Goal: Navigation & Orientation: Understand site structure

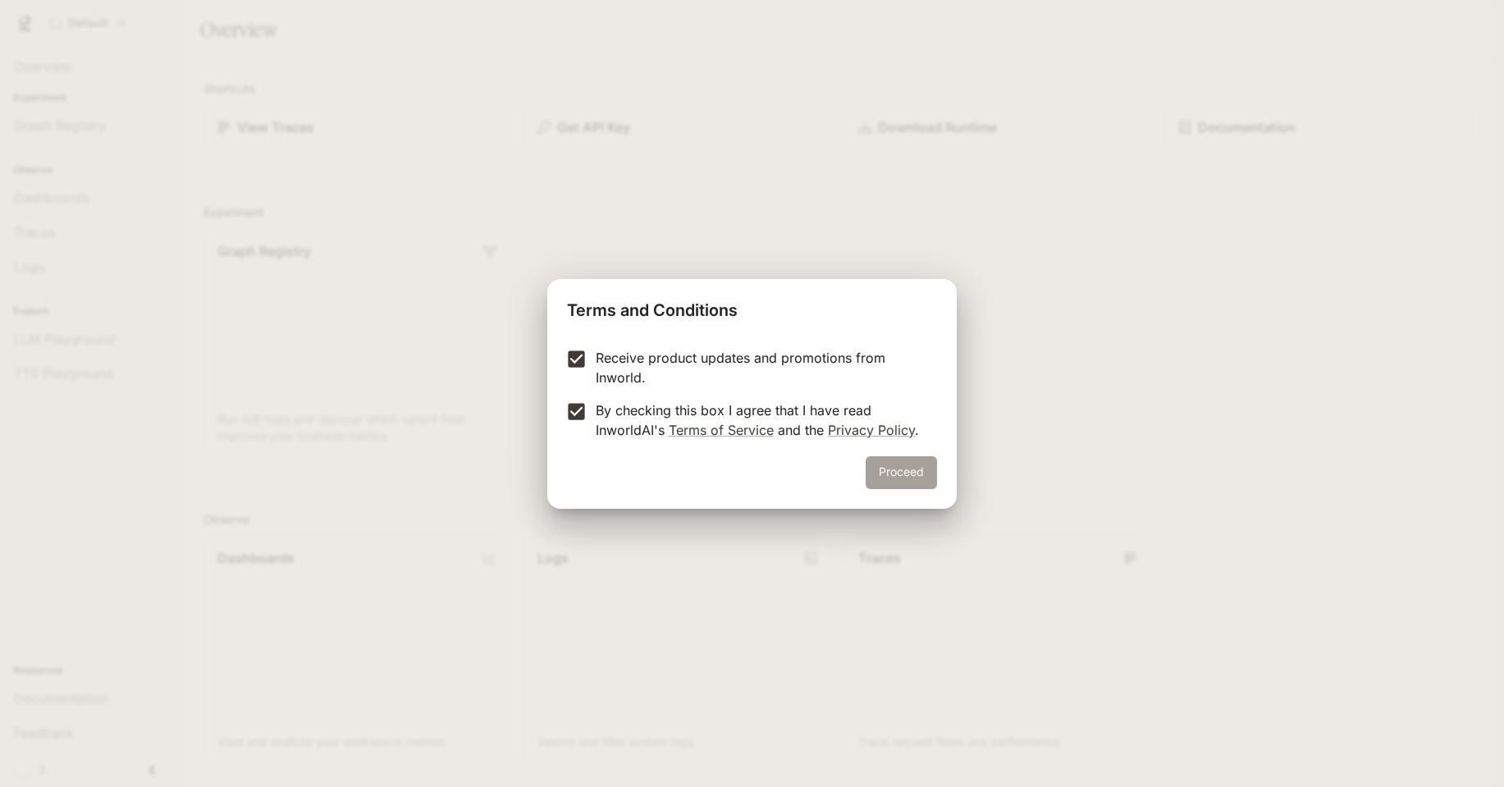
click at [909, 472] on button "Proceed" at bounding box center [901, 472] width 71 height 33
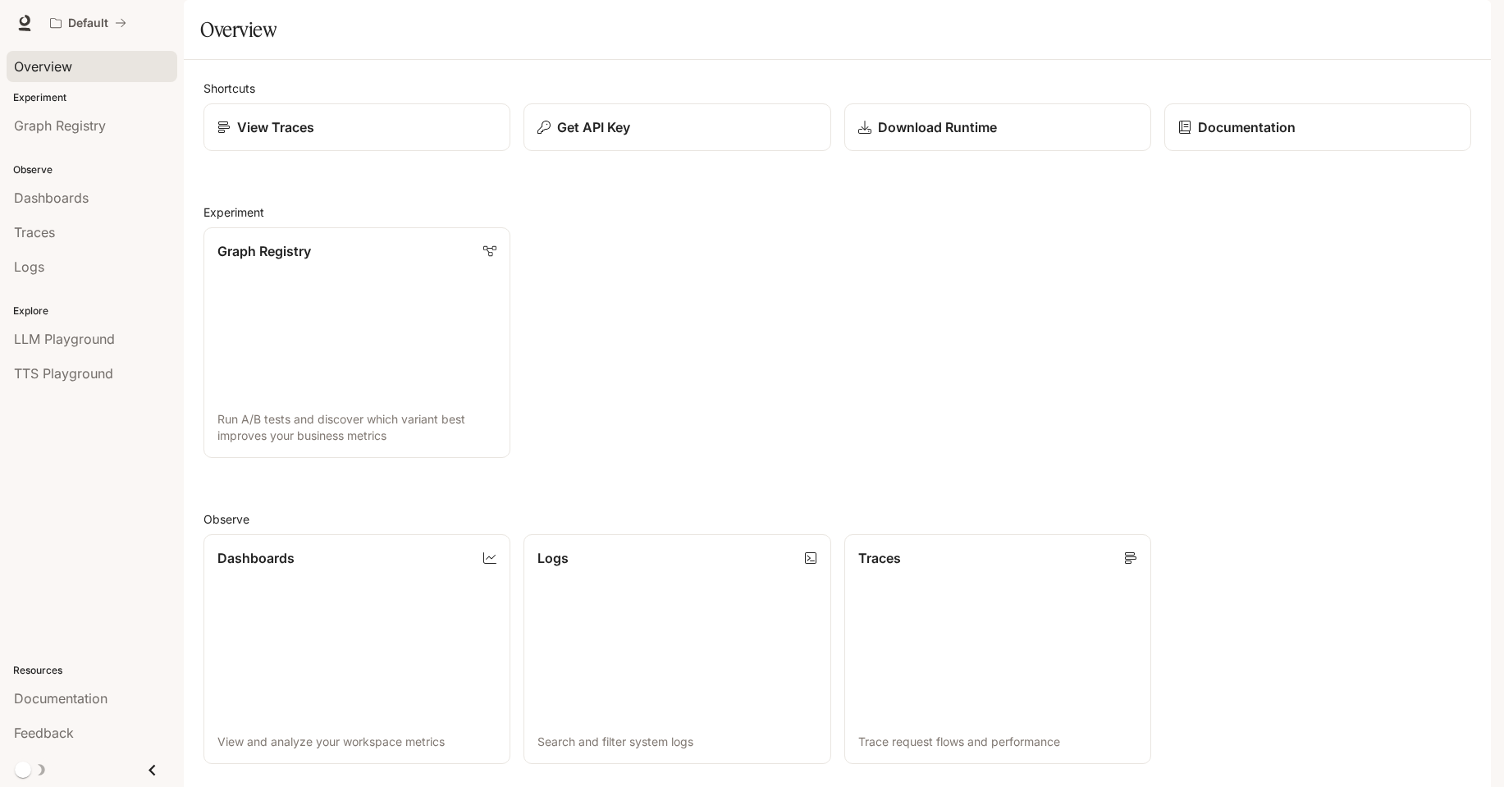
click at [64, 54] on link "Overview" at bounding box center [92, 66] width 171 height 31
click at [56, 135] on link "Graph Registry" at bounding box center [92, 125] width 171 height 31
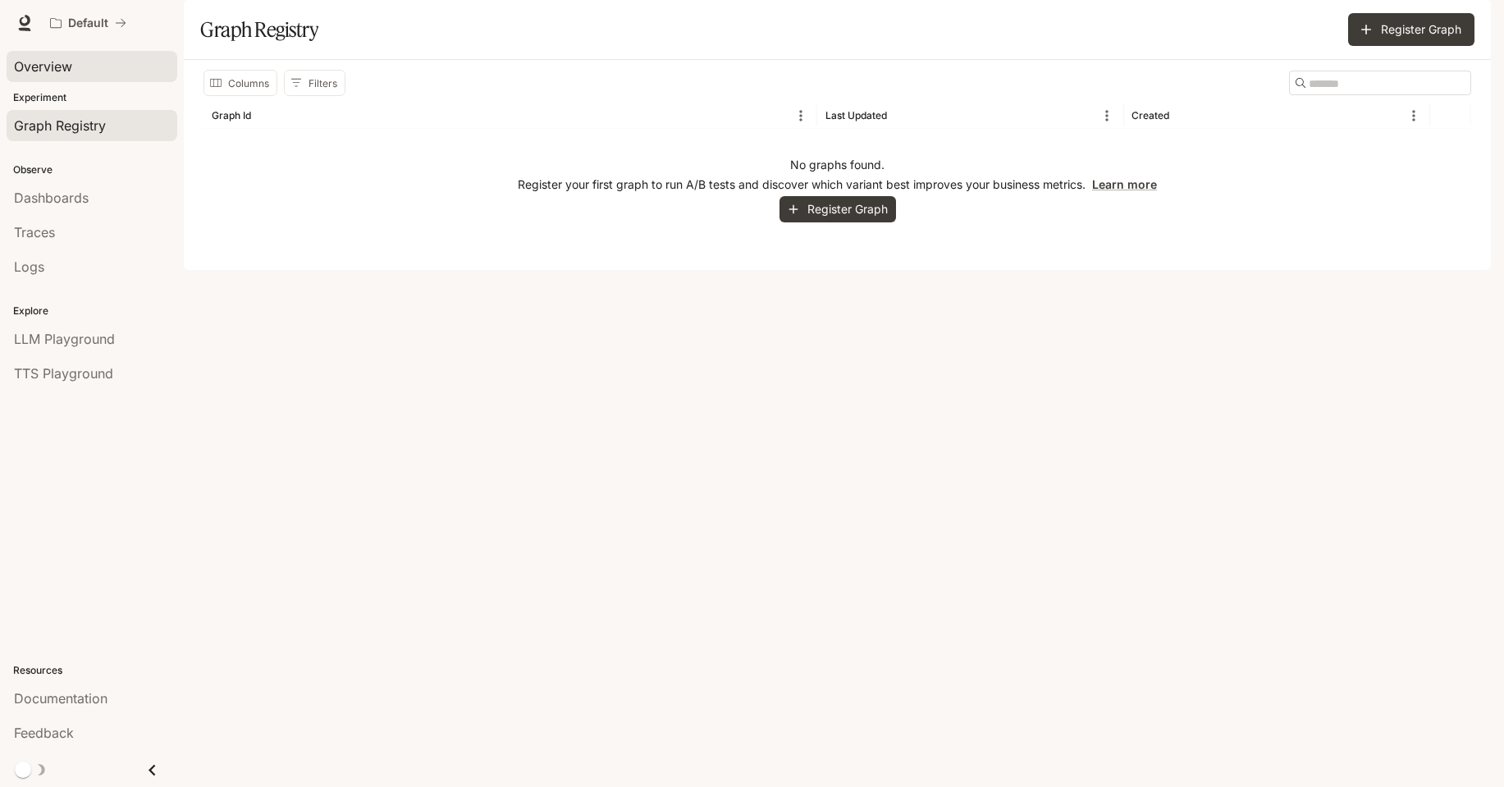
click at [92, 65] on div "Overview" at bounding box center [92, 67] width 156 height 20
